Goal: Task Accomplishment & Management: Use online tool/utility

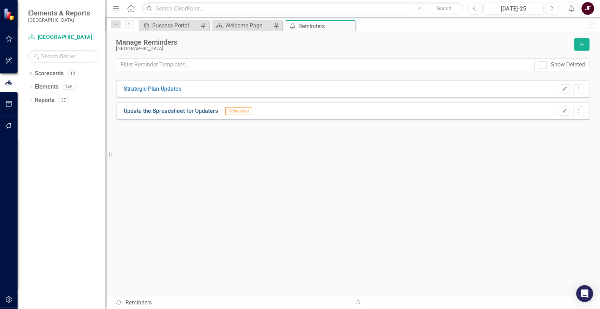
click at [175, 112] on link "Update the Spreadsheet for Updaters" at bounding box center [171, 111] width 94 height 8
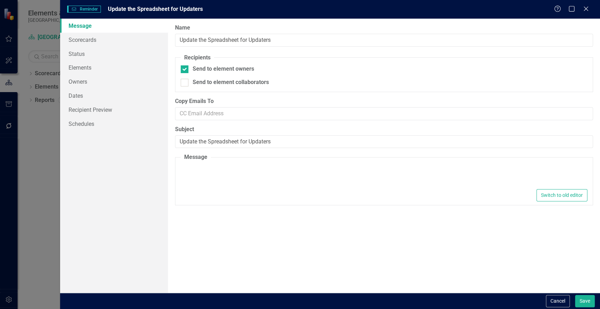
type textarea "<p>Dear {FirstName},</p> <p>Please use this&nbsp;<a href="https://app.clearpoin…"
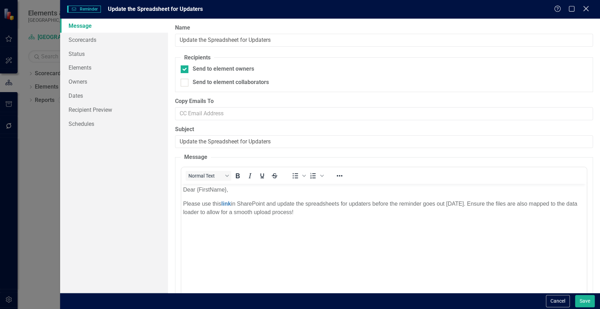
click at [581, 7] on icon "Close" at bounding box center [585, 8] width 9 height 7
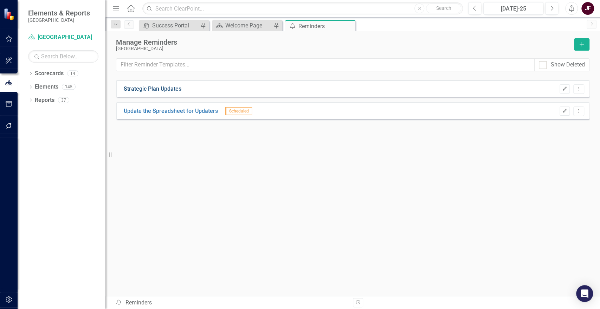
click at [153, 89] on link "Strategic Plan Updates" at bounding box center [153, 89] width 58 height 8
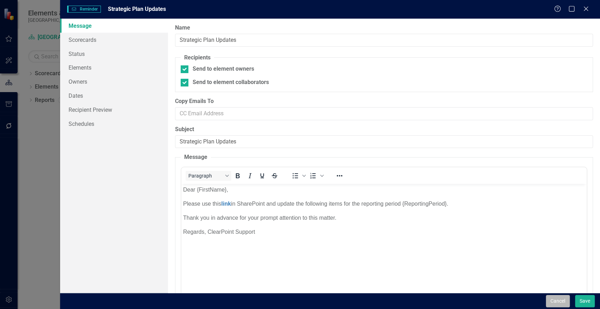
click at [564, 300] on button "Cancel" at bounding box center [558, 301] width 24 height 12
